Goal: Check status: Check status

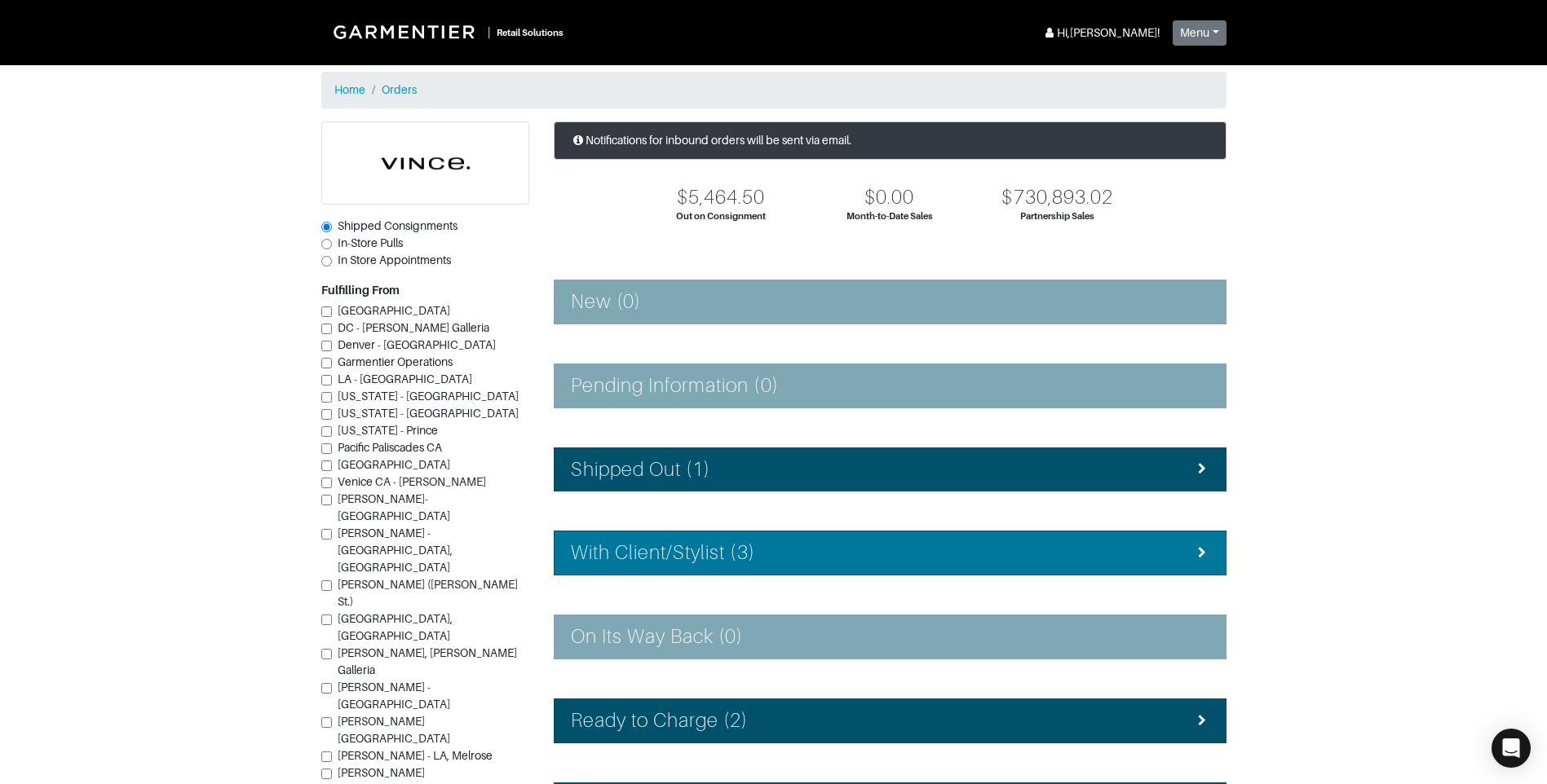
click at [820, 563] on div "With Client/Stylist (3)" at bounding box center [889, 553] width 639 height 24
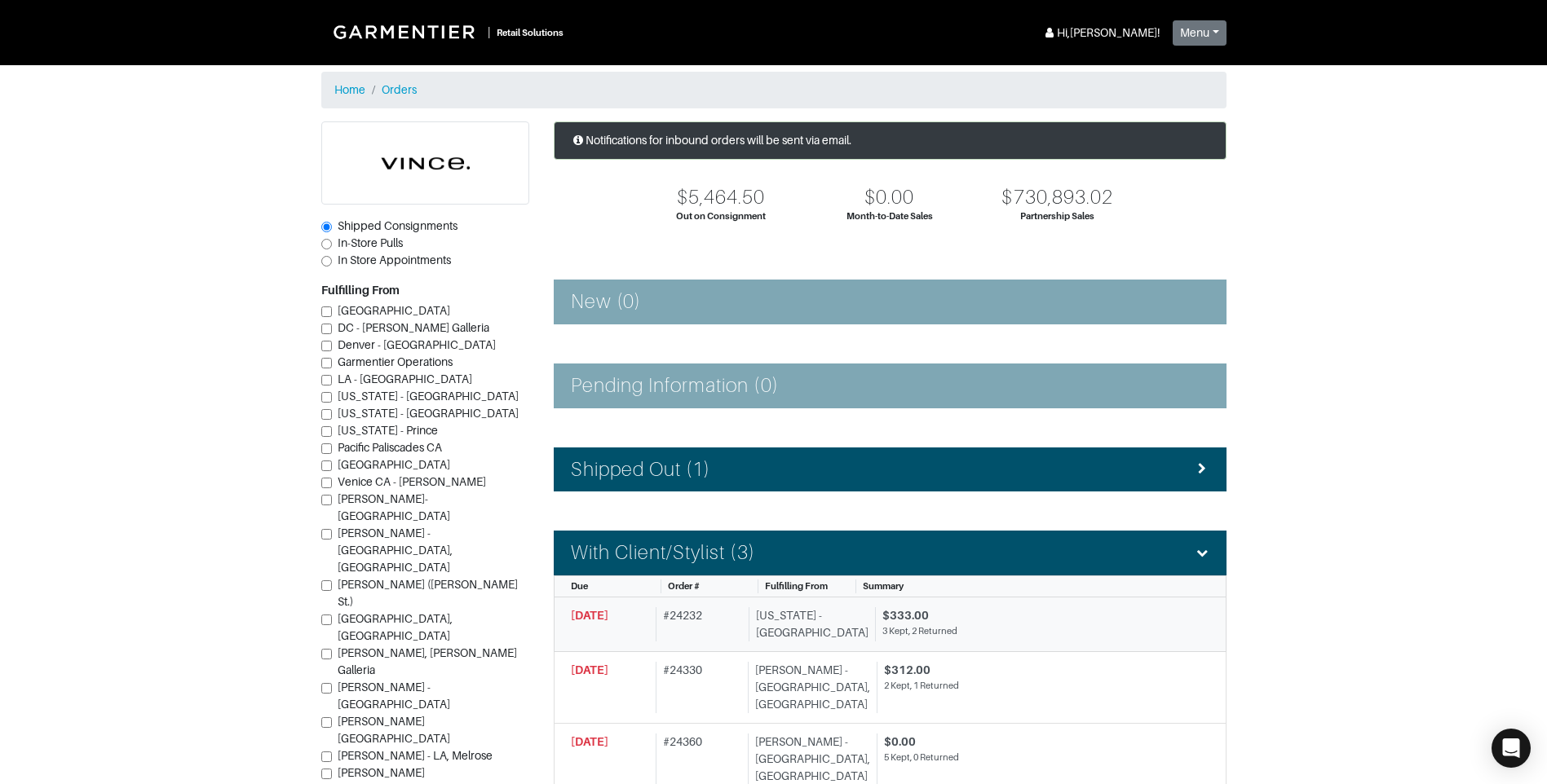
click at [823, 625] on div "[US_STATE] - [GEOGRAPHIC_DATA]" at bounding box center [809, 625] width 120 height 35
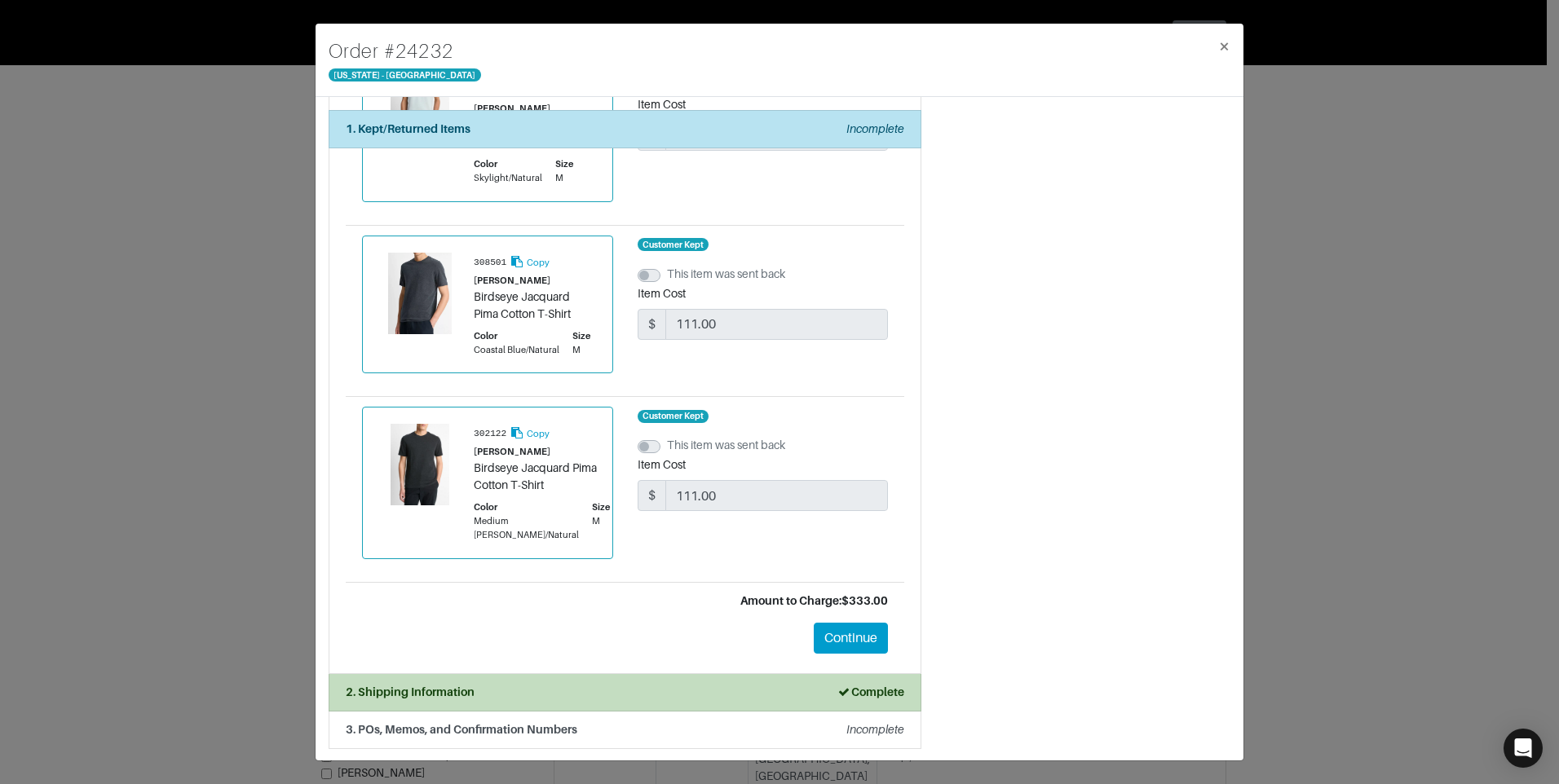
scroll to position [504, 0]
click at [852, 634] on button "Continue" at bounding box center [851, 637] width 74 height 31
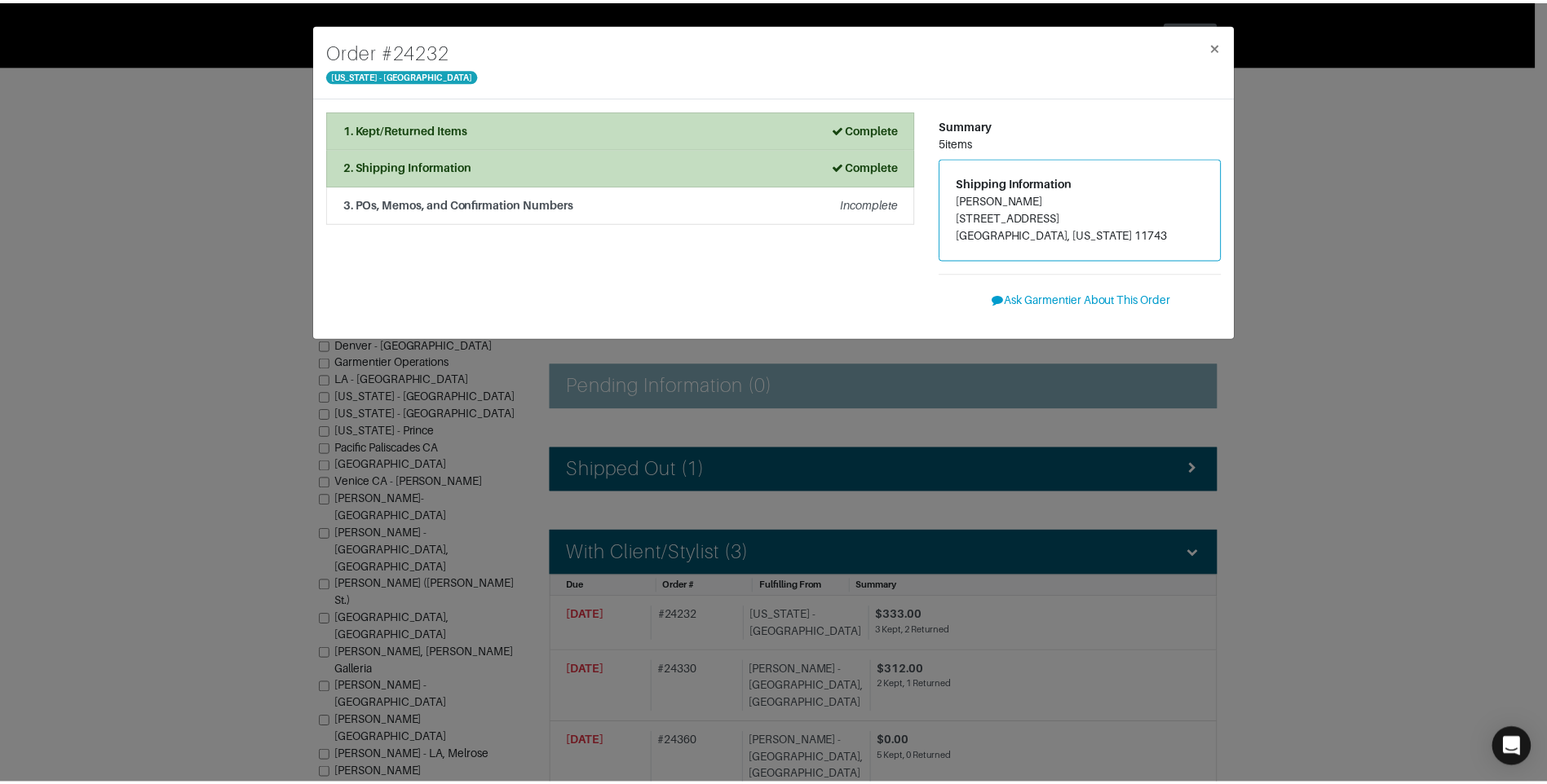
scroll to position [0, 0]
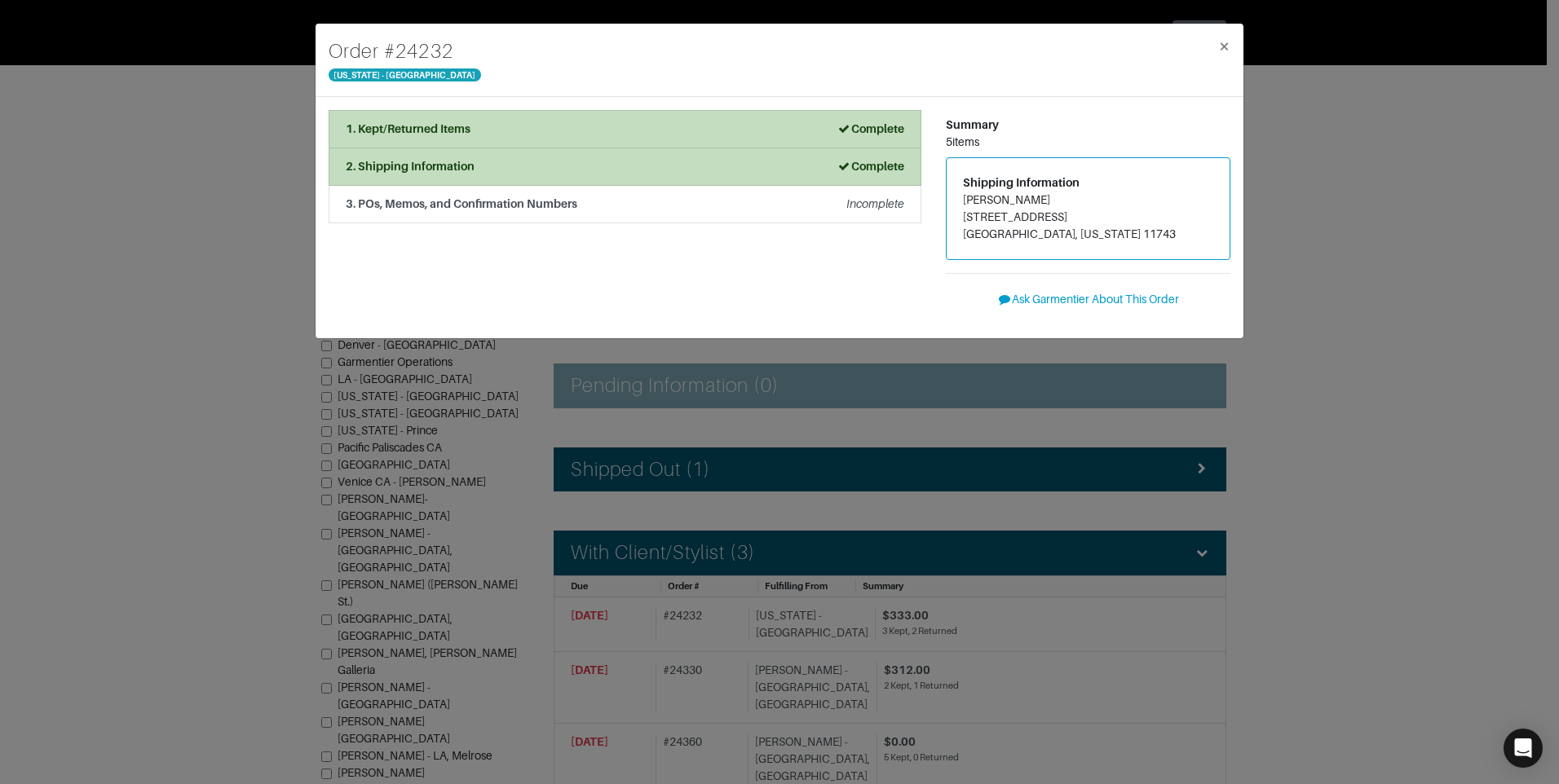
click at [1292, 85] on div "Order # 24232 [US_STATE] - [GEOGRAPHIC_DATA] × 1. Kept/Returned Items Complete …" at bounding box center [779, 392] width 1559 height 784
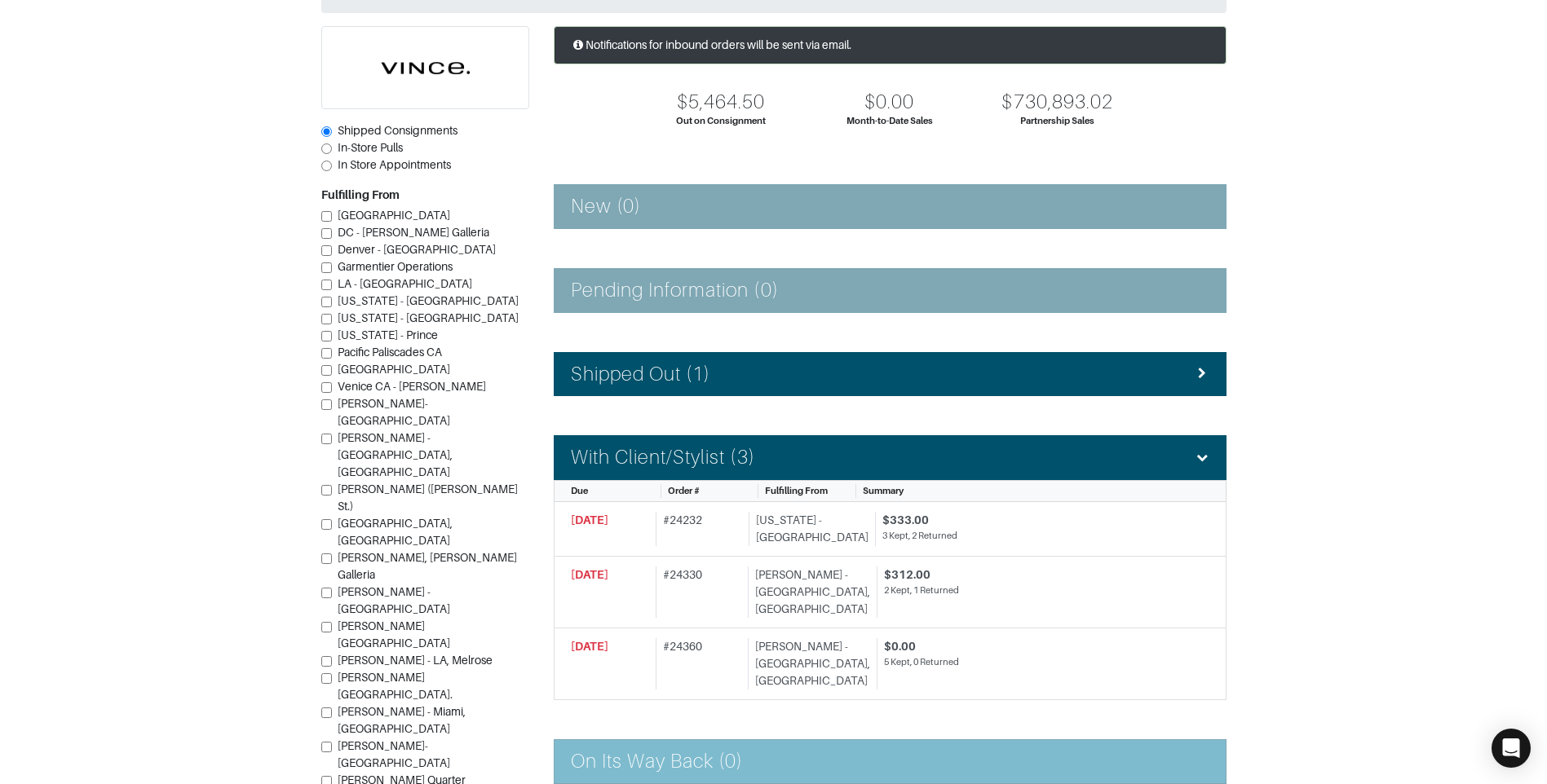
scroll to position [245, 0]
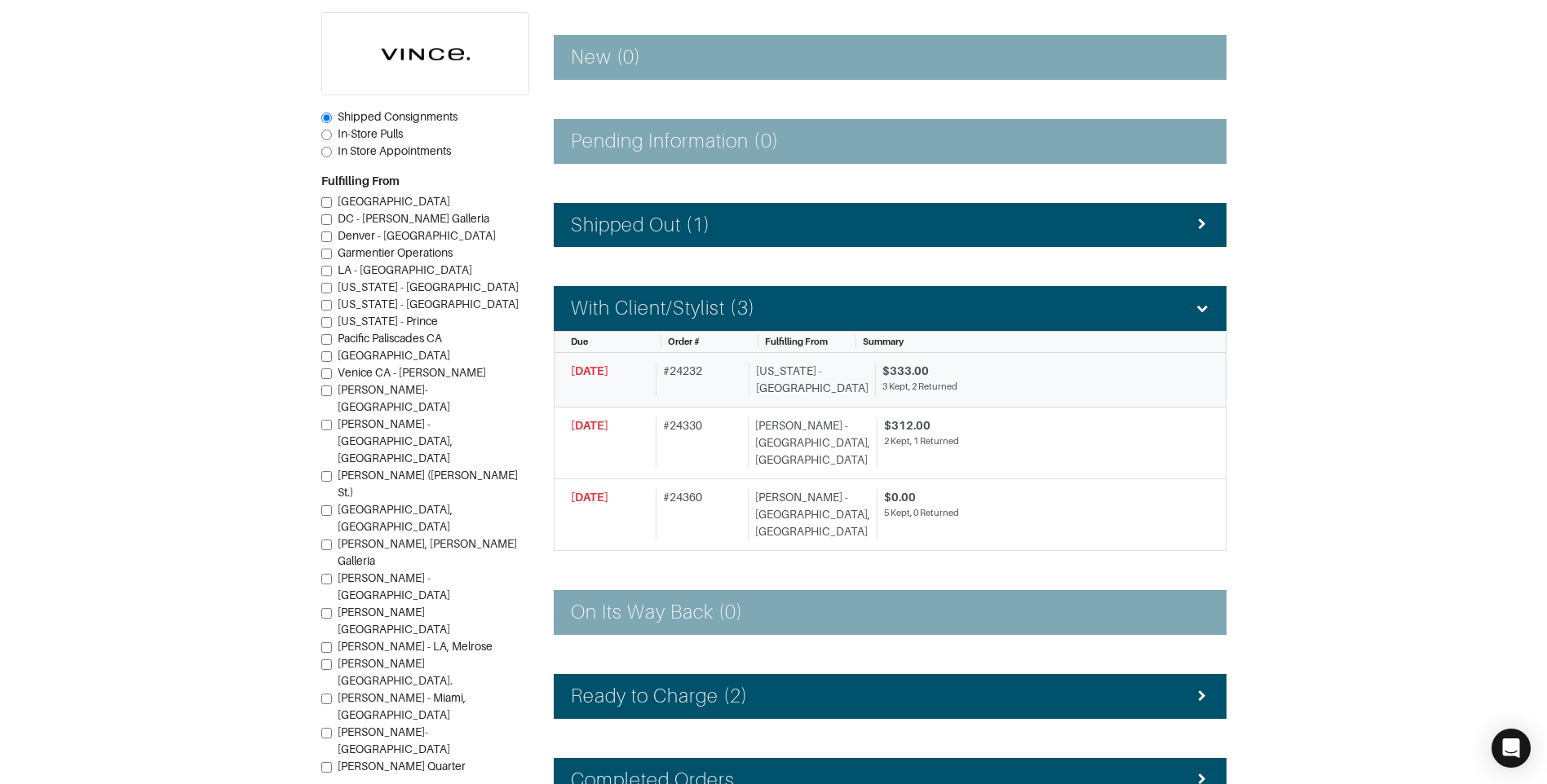
click at [907, 370] on div "$333.00" at bounding box center [1039, 371] width 315 height 17
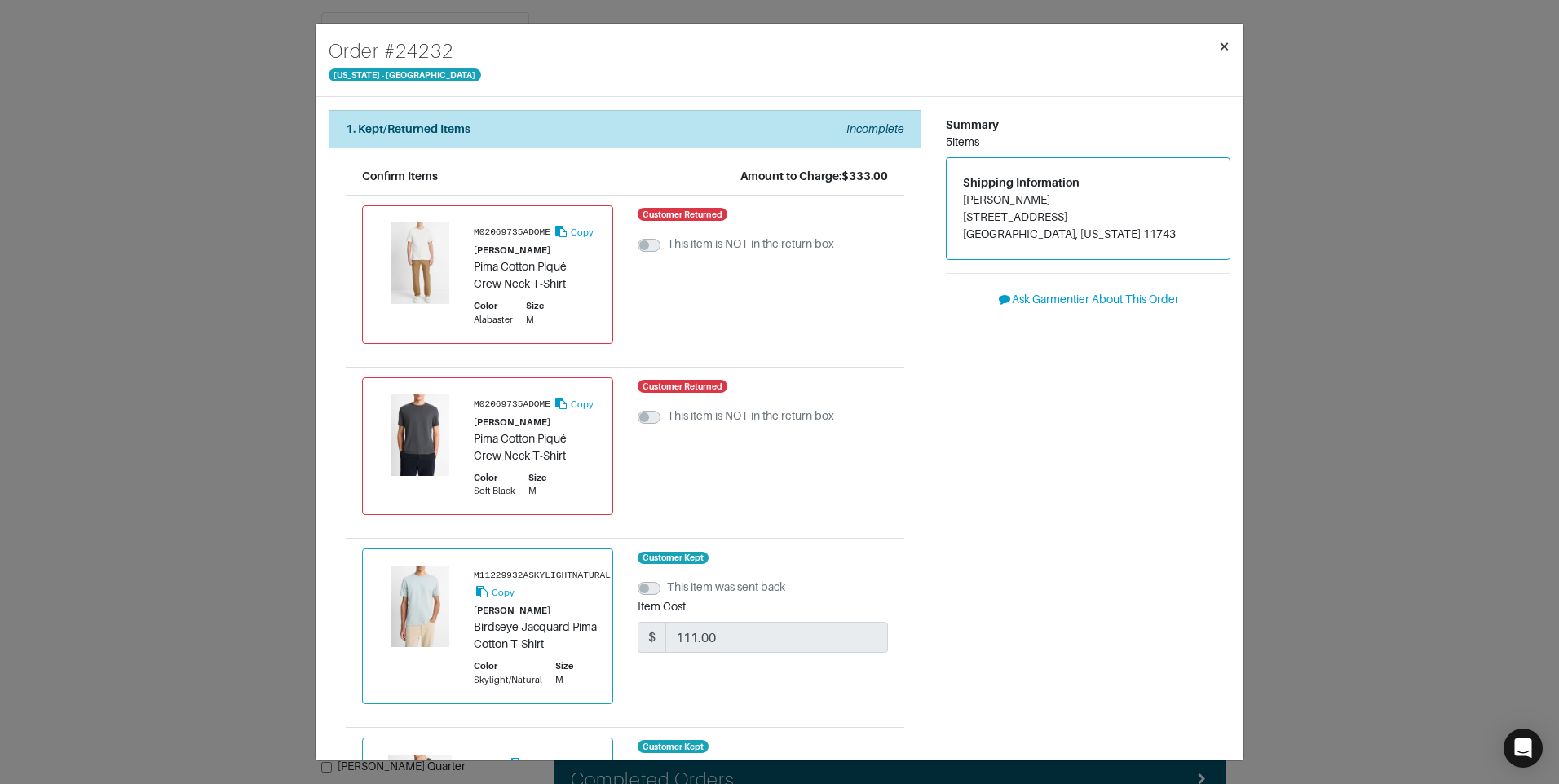
click at [1234, 44] on button "×" at bounding box center [1224, 47] width 39 height 46
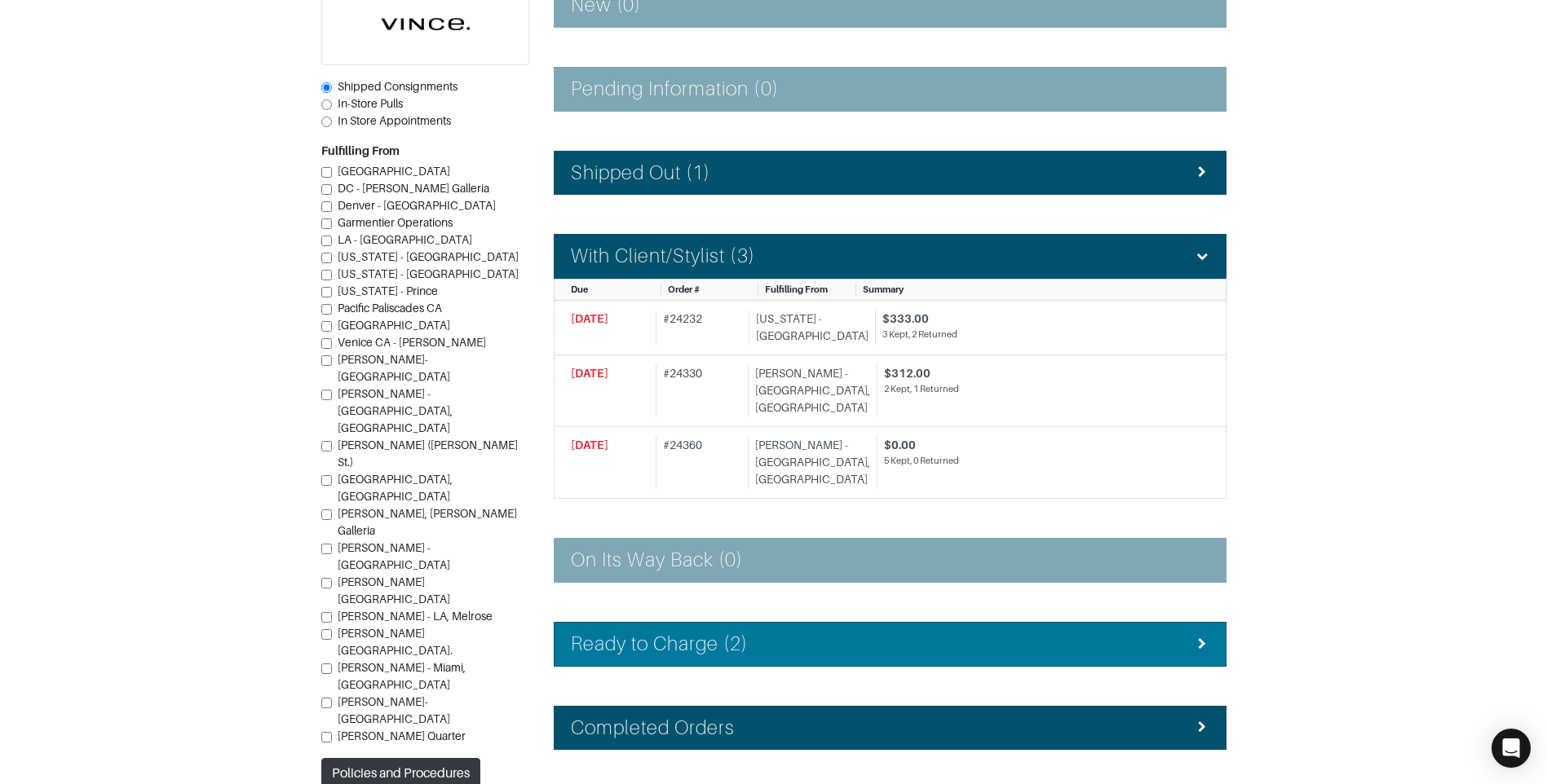
scroll to position [326, 0]
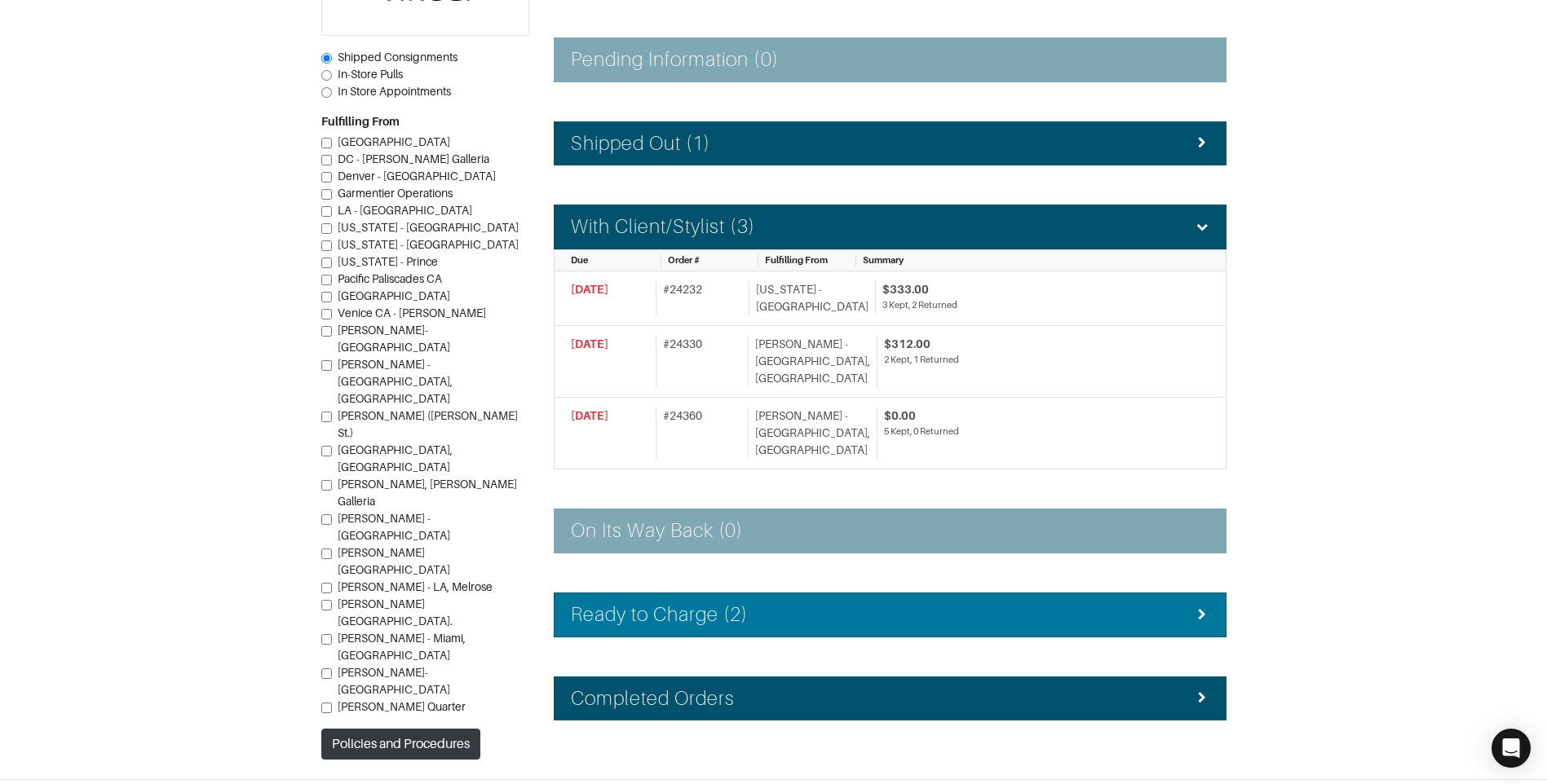
click at [806, 603] on div "Ready to Charge (2)" at bounding box center [889, 615] width 639 height 24
